Goal: Task Accomplishment & Management: Complete application form

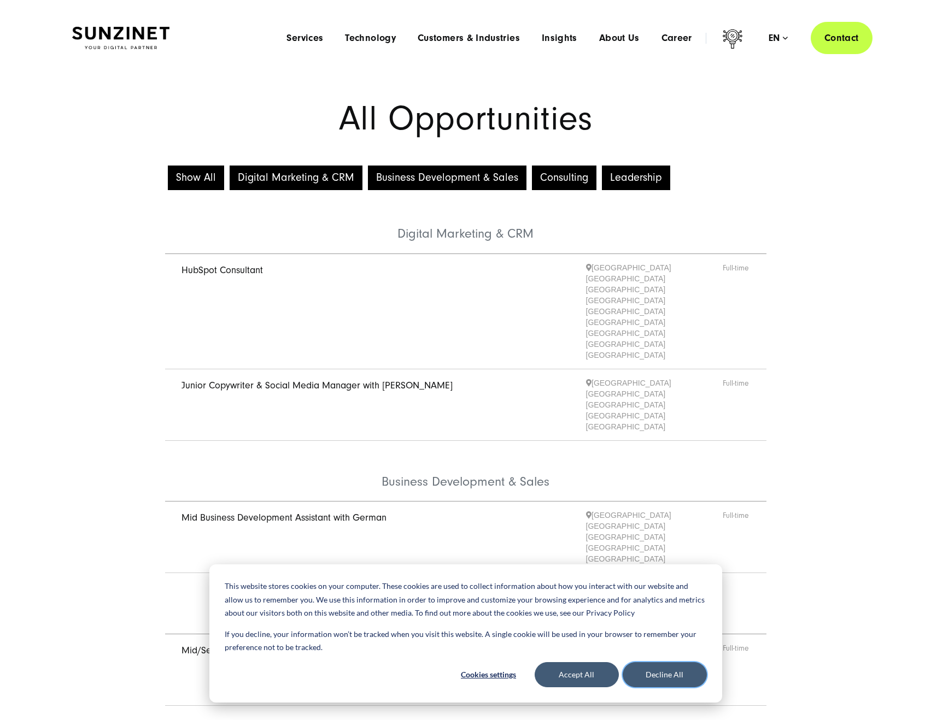
click at [660, 668] on button "Decline All" at bounding box center [665, 675] width 84 height 25
